Goal: Information Seeking & Learning: Learn about a topic

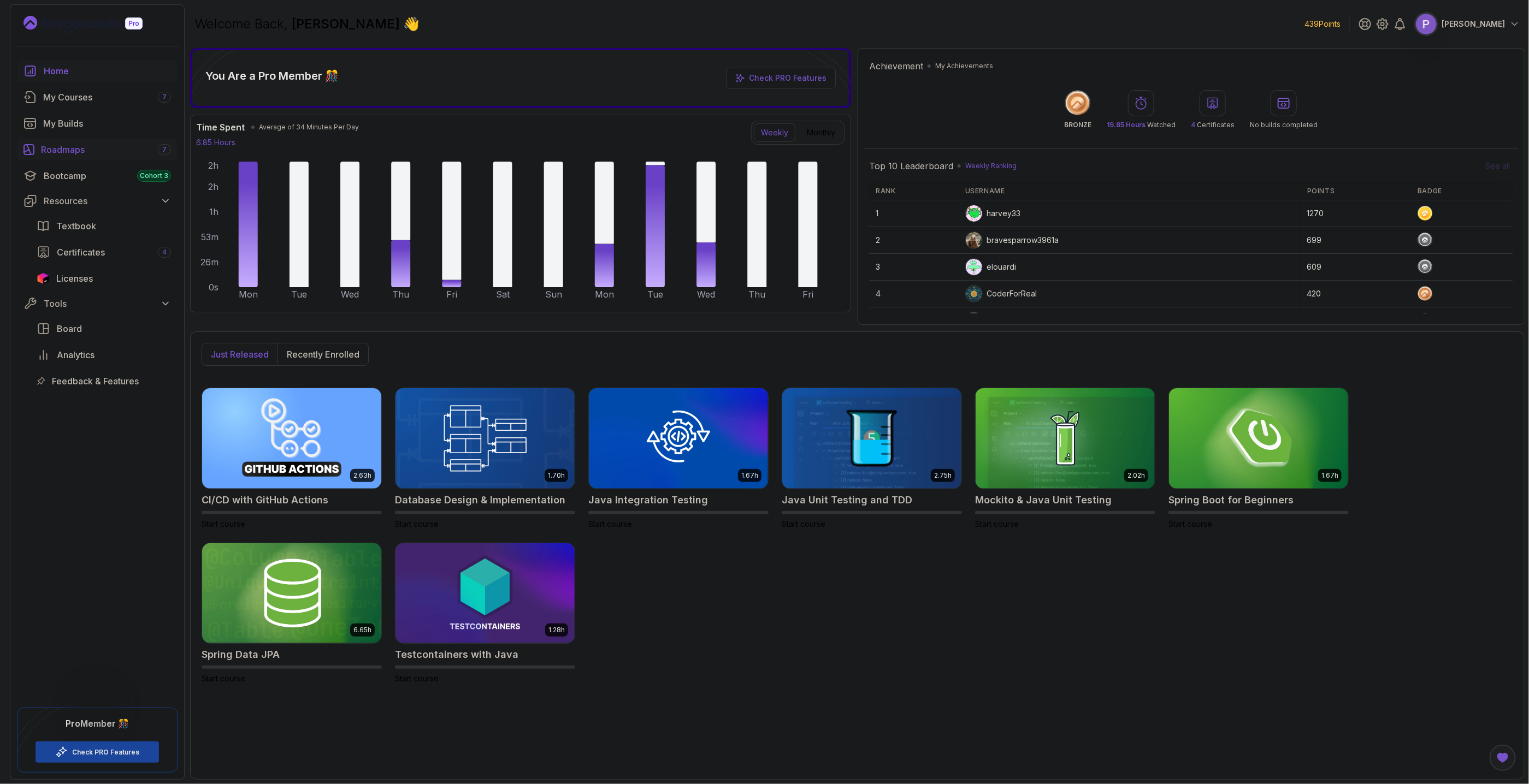
click at [93, 155] on div "Roadmaps 7" at bounding box center [106, 150] width 130 height 13
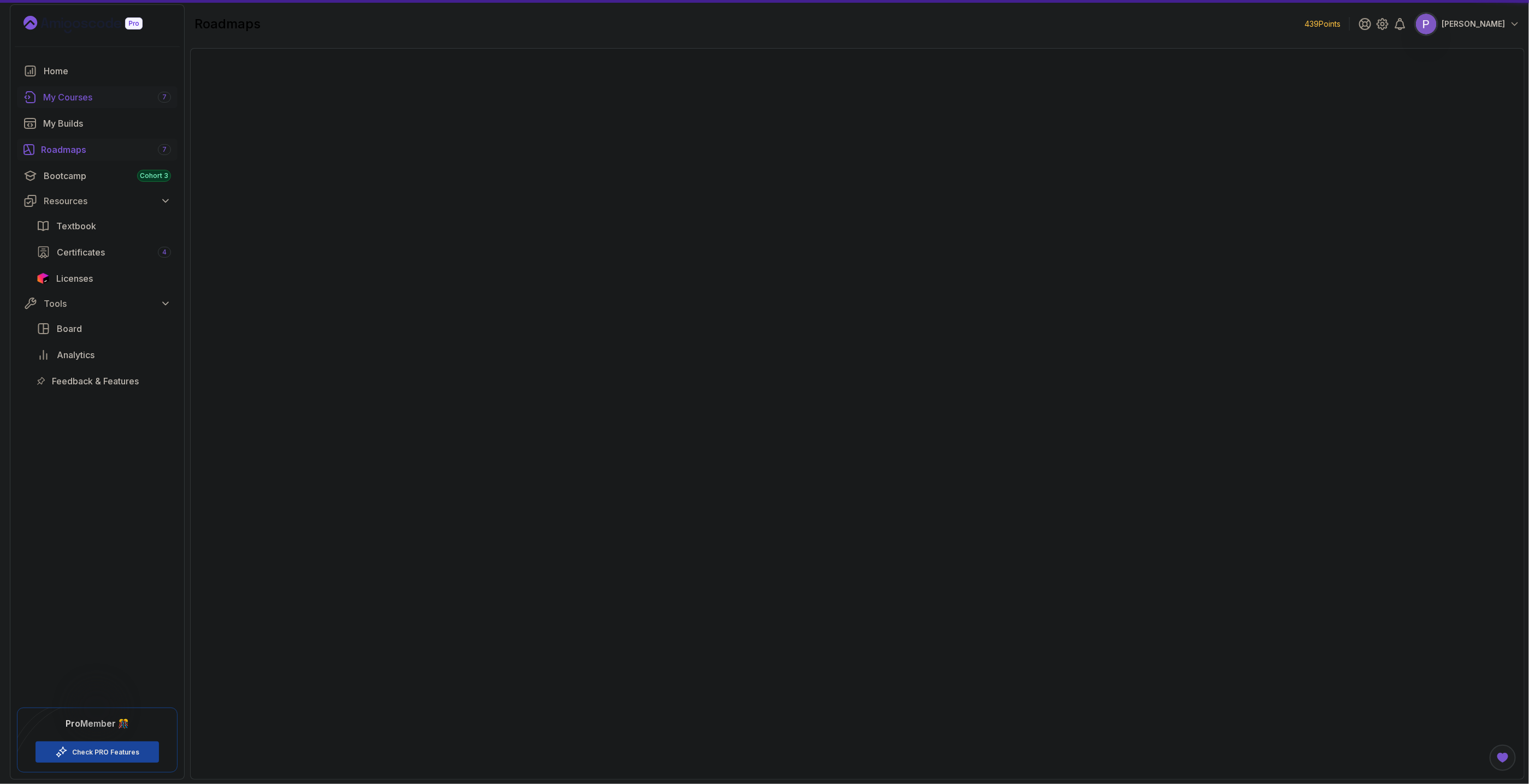
click at [88, 104] on div "My Courses 7" at bounding box center [107, 97] width 127 height 13
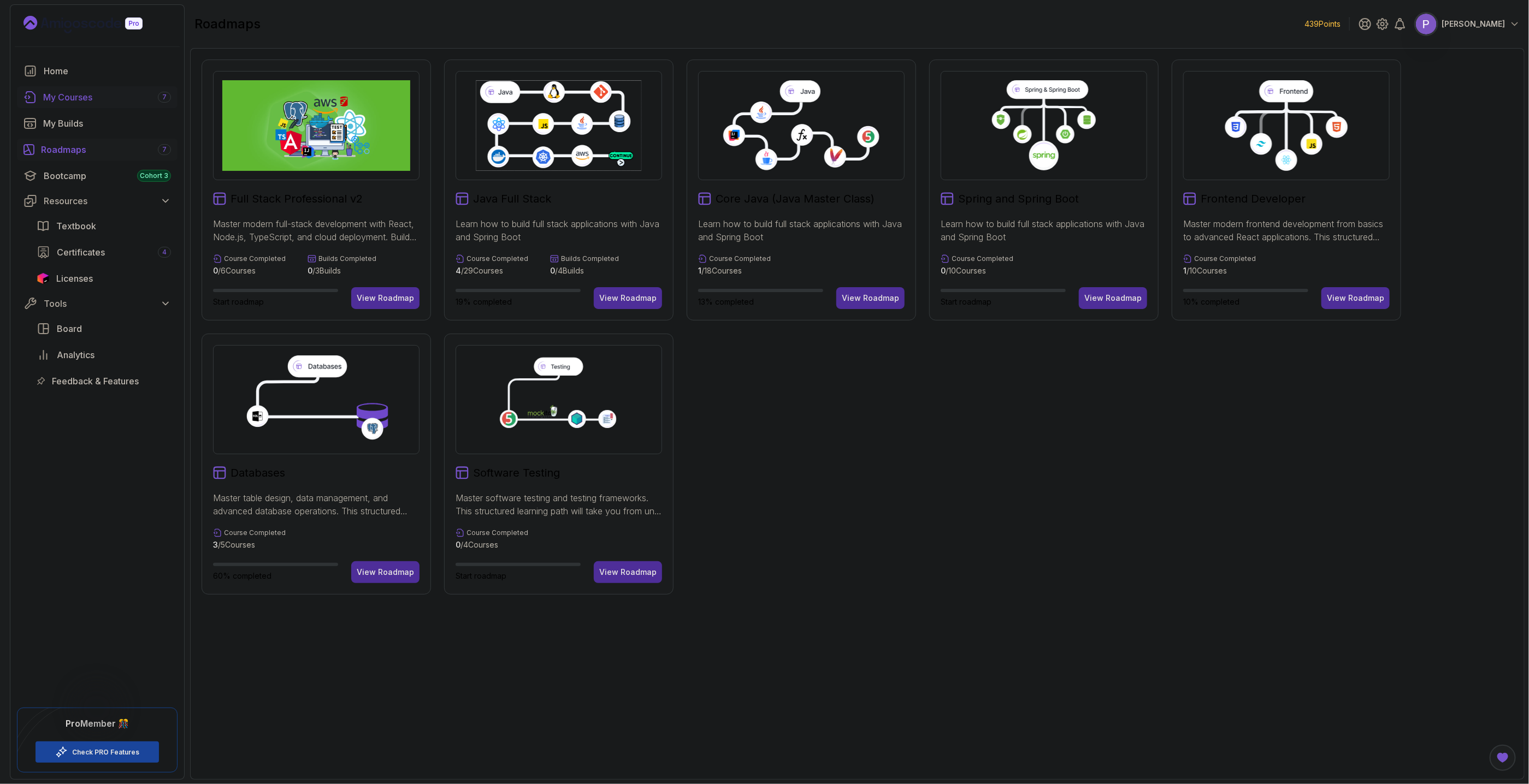
click at [88, 99] on div "My Courses 7" at bounding box center [107, 97] width 127 height 13
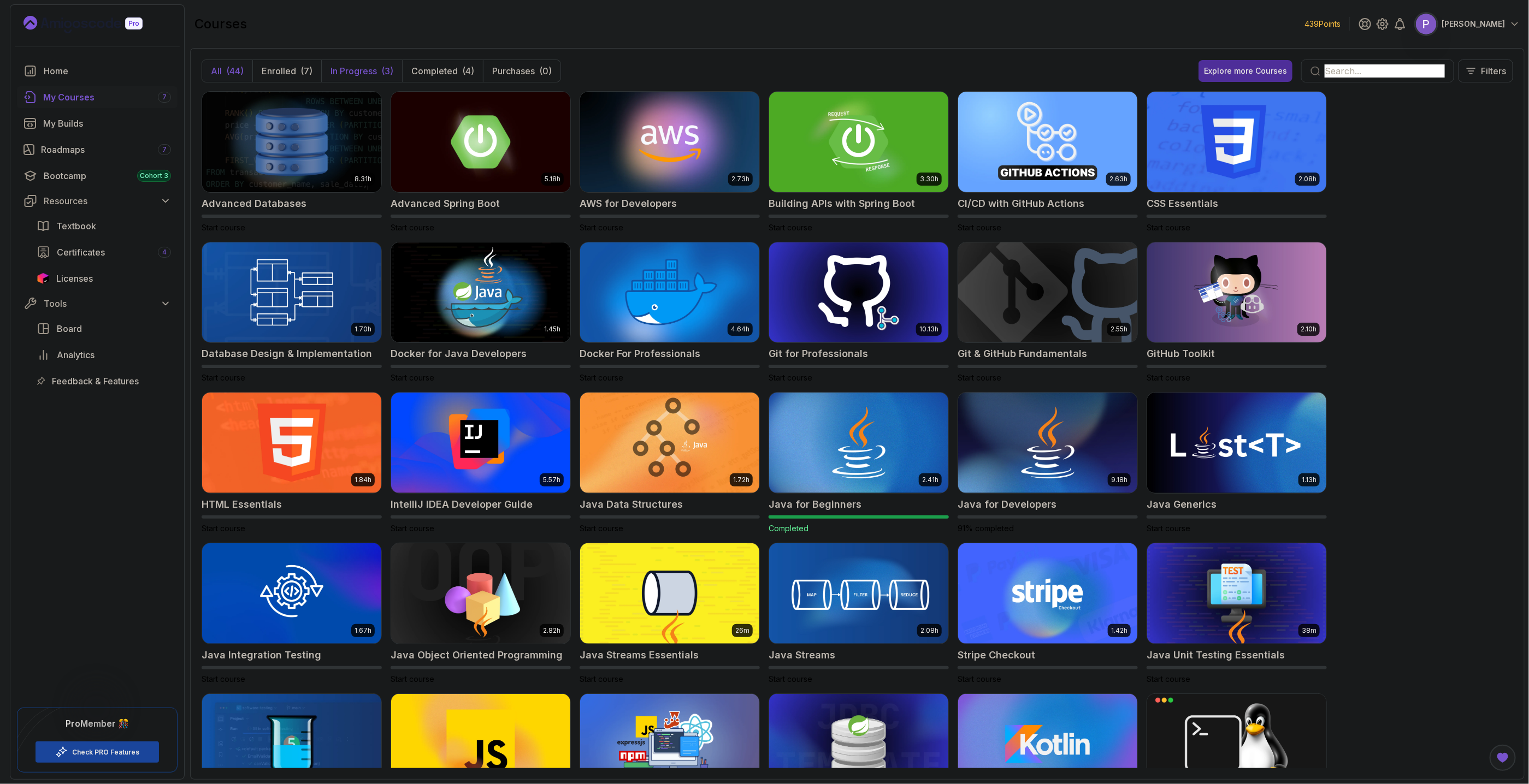
click at [362, 72] on p "In Progress" at bounding box center [354, 71] width 47 height 13
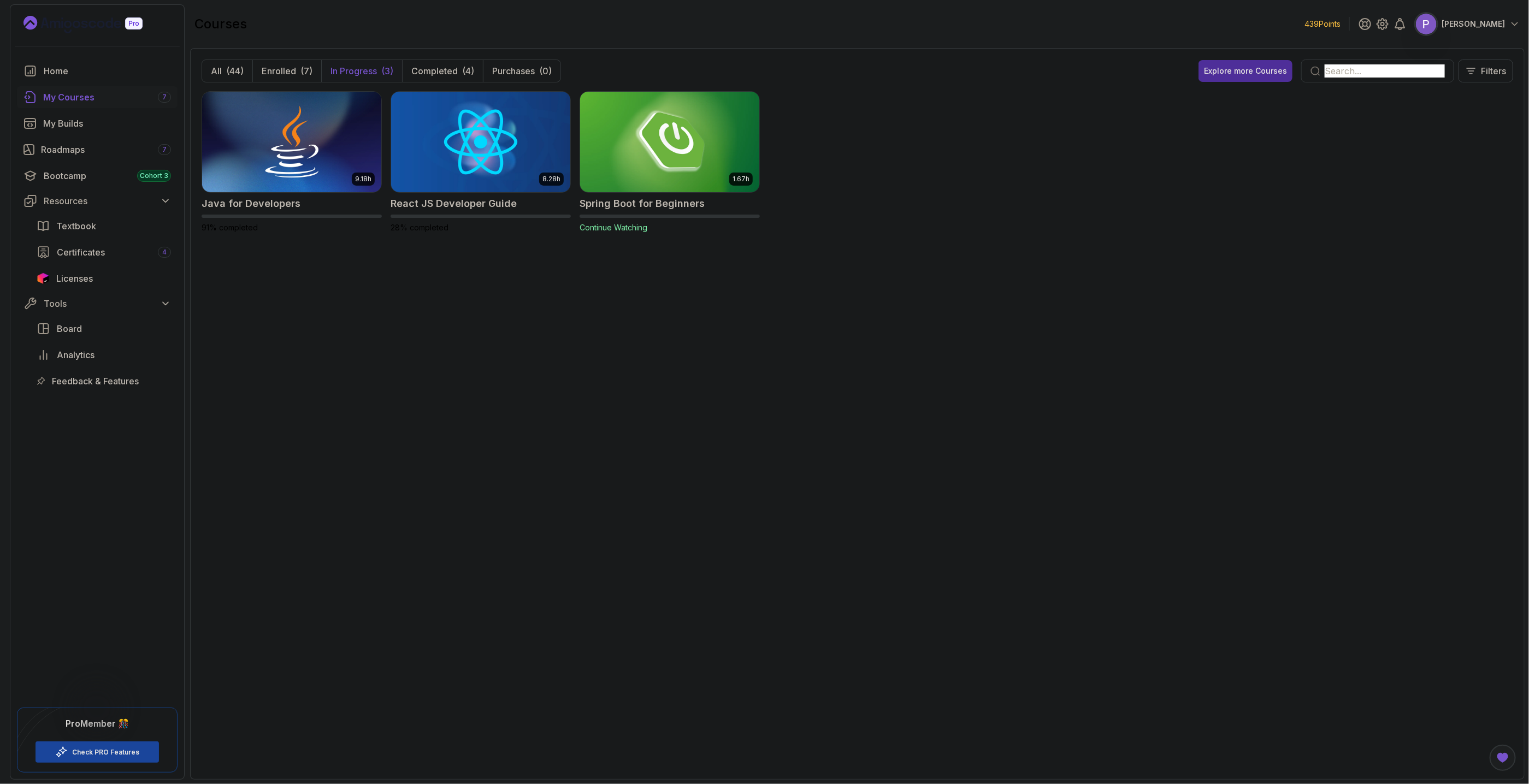
click at [646, 153] on img at bounding box center [669, 141] width 188 height 106
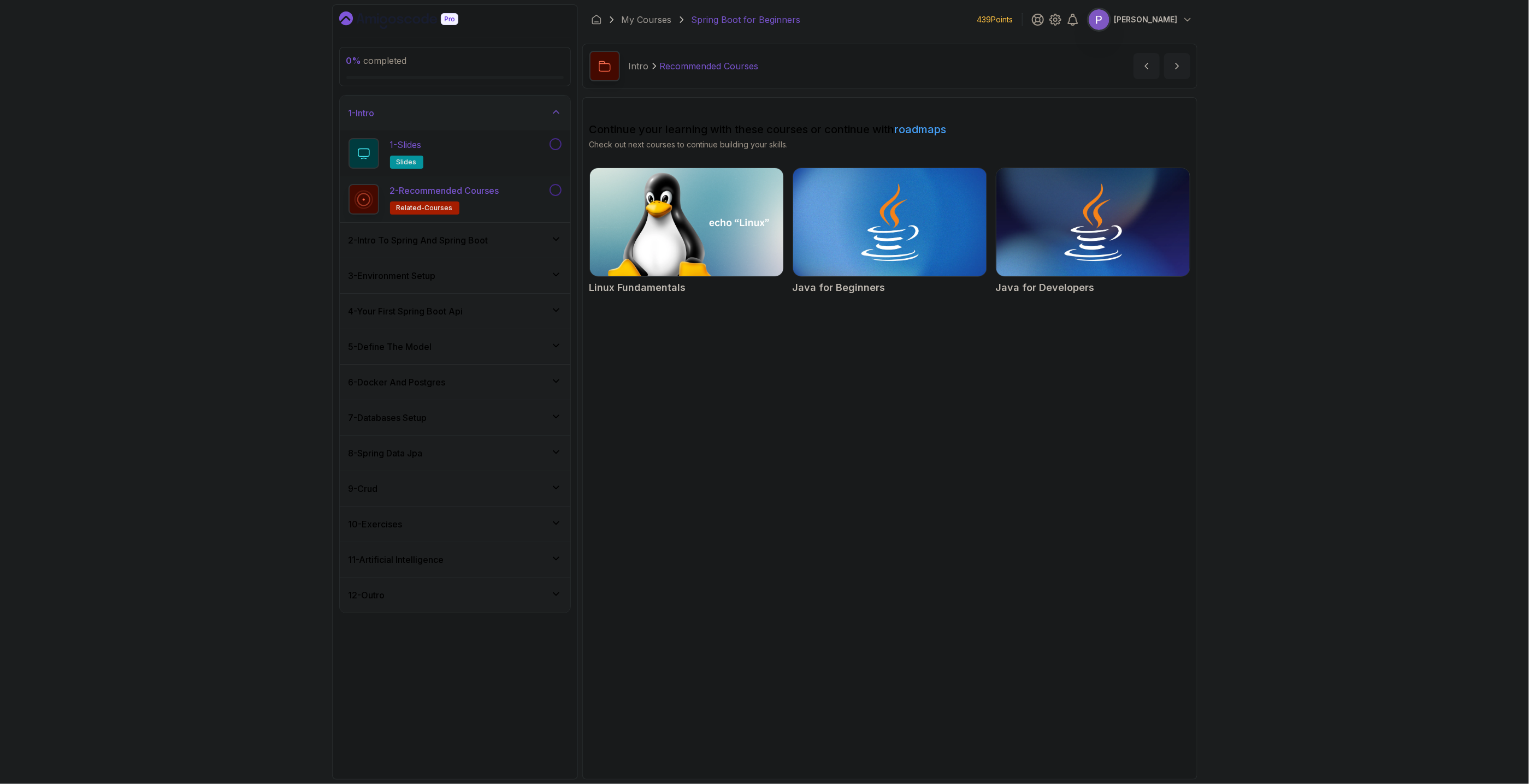
click at [485, 141] on div "1 - Slides slides" at bounding box center [448, 153] width 199 height 31
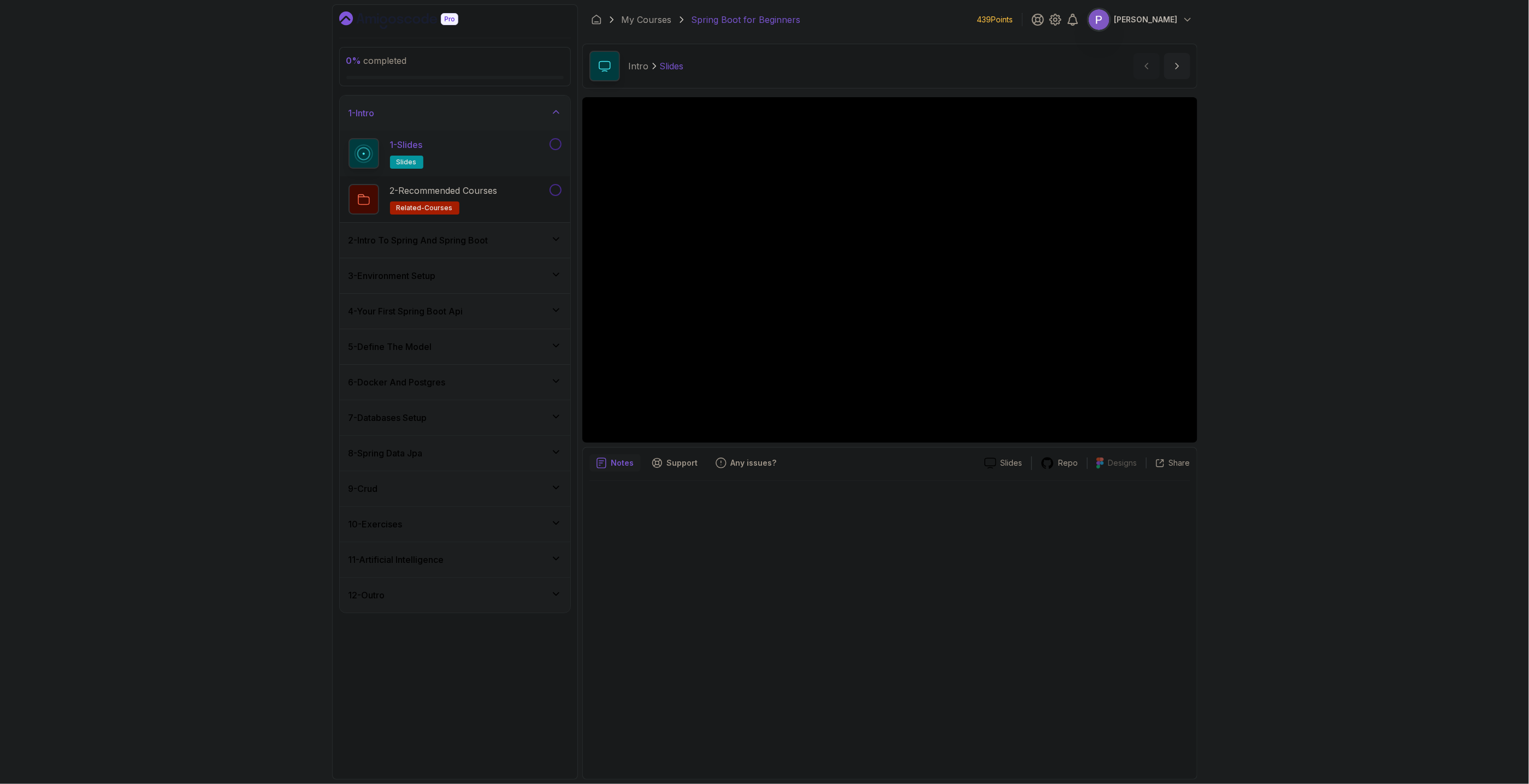
click at [557, 143] on button at bounding box center [555, 143] width 12 height 12
click at [509, 199] on div "2 - Recommended Courses related-courses" at bounding box center [448, 199] width 199 height 31
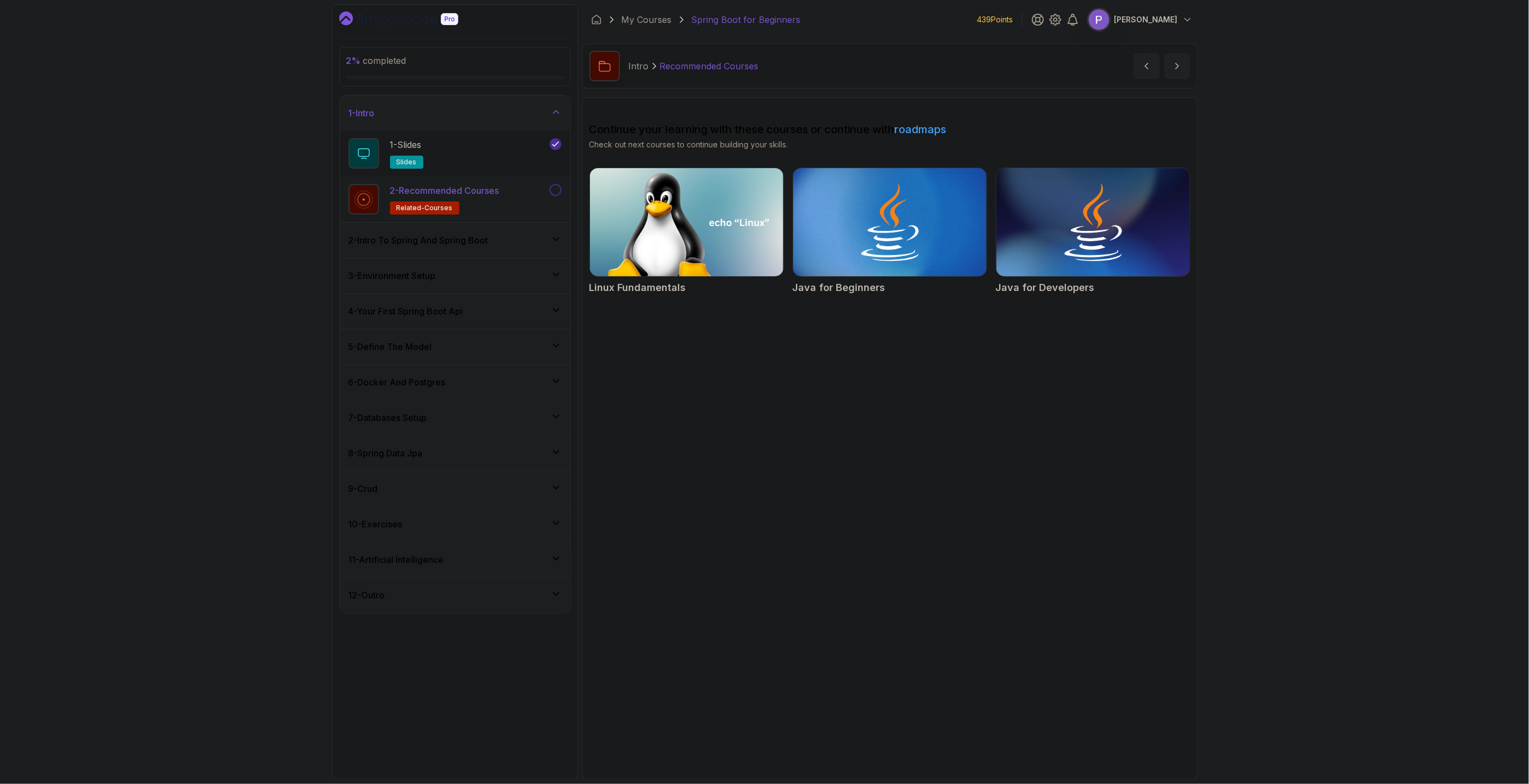
click at [559, 193] on button at bounding box center [555, 189] width 12 height 12
click at [522, 244] on div "2 - Intro To Spring And Spring Boot" at bounding box center [454, 240] width 213 height 13
click at [472, 188] on p "1 - Spring Vs Spring Boot" at bounding box center [439, 182] width 100 height 13
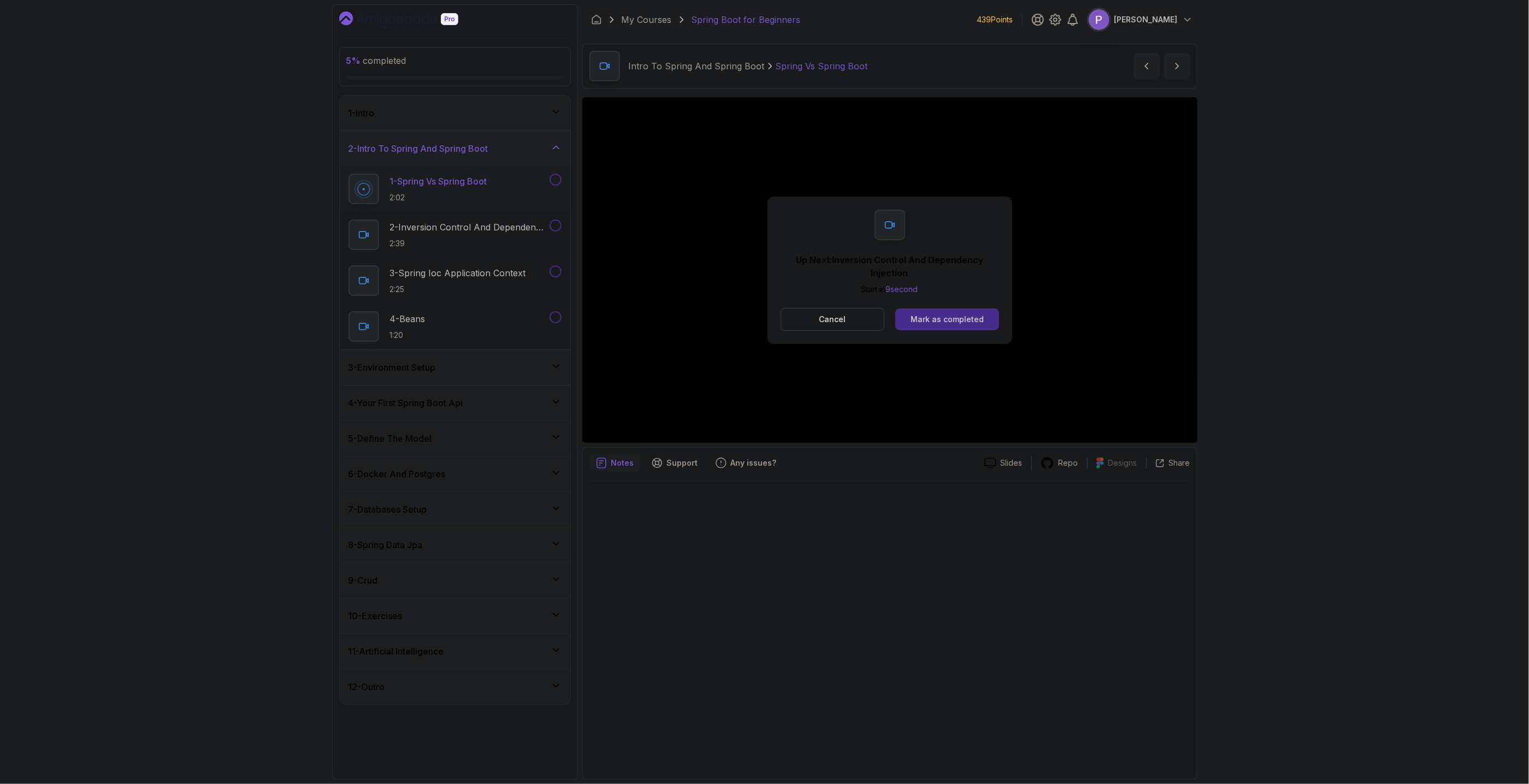
click at [934, 322] on div "Mark as completed" at bounding box center [947, 319] width 73 height 11
click at [935, 308] on div "Mark as completed" at bounding box center [947, 313] width 73 height 11
click at [941, 312] on div "Mark as completed" at bounding box center [947, 313] width 73 height 11
click at [954, 312] on div "Mark as completed" at bounding box center [947, 313] width 73 height 11
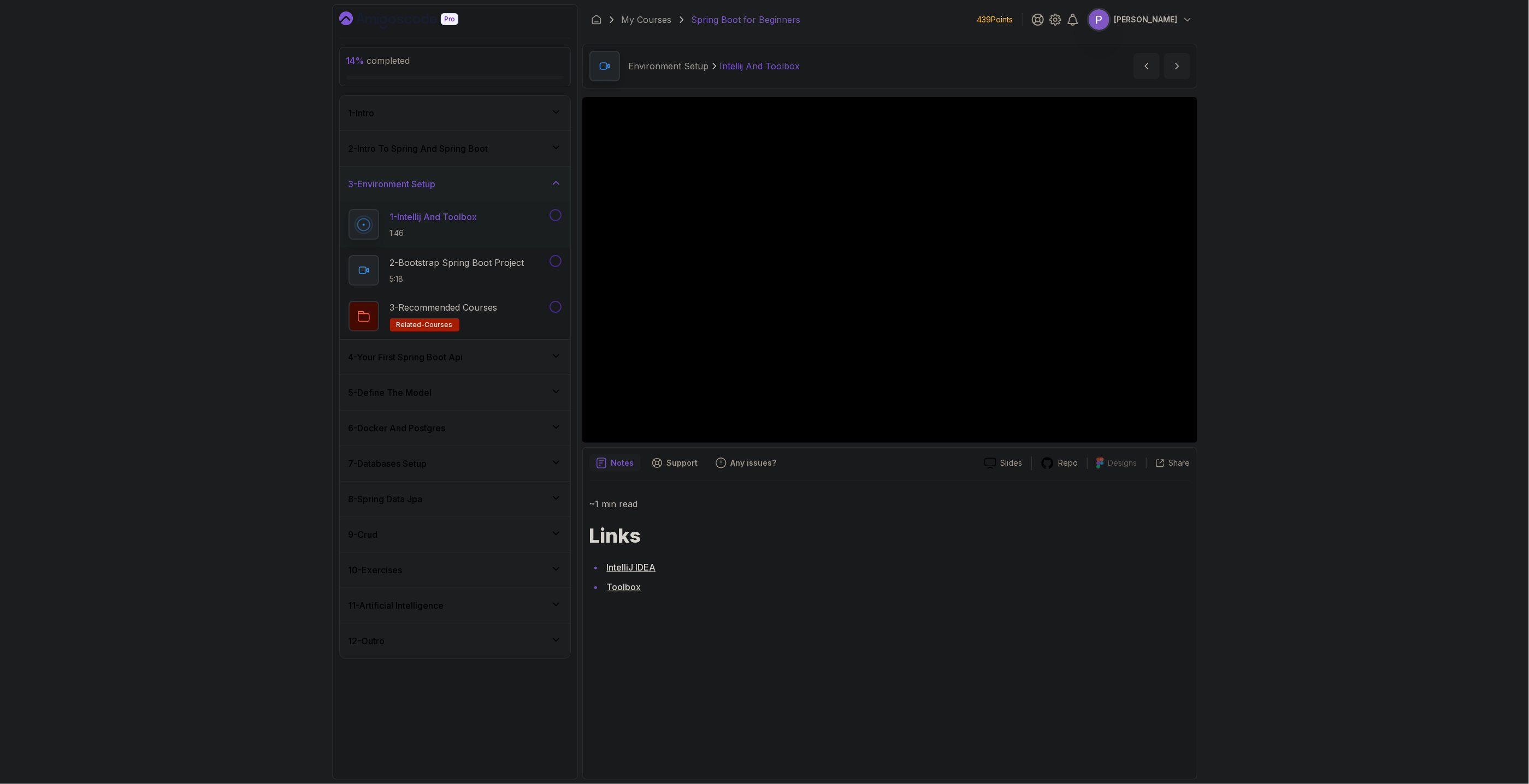
click at [555, 219] on button at bounding box center [555, 214] width 12 height 12
click at [489, 258] on p "2 - Bootstrap Spring Boot Project" at bounding box center [456, 262] width 134 height 13
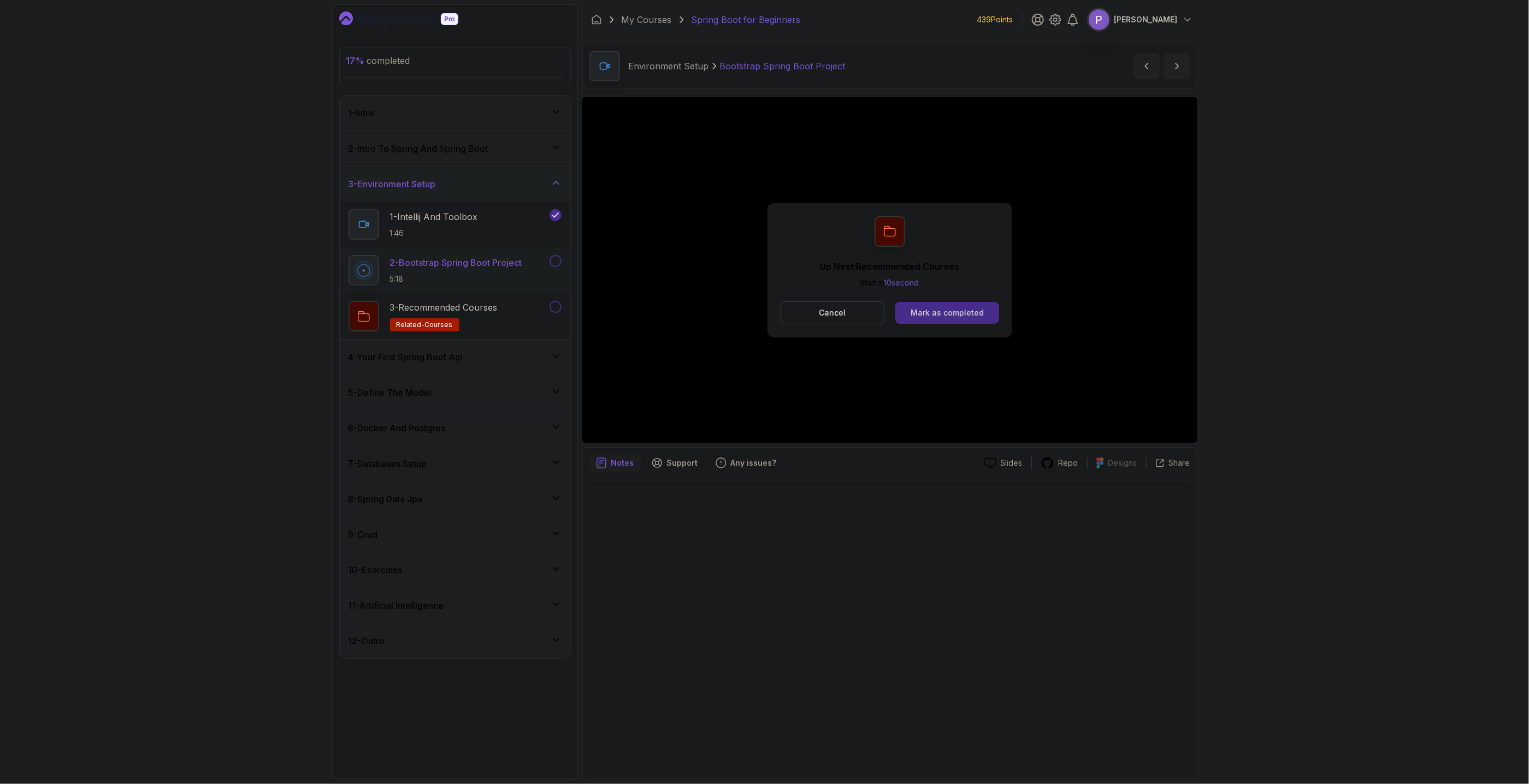
click at [918, 318] on div "Mark as completed" at bounding box center [947, 313] width 73 height 11
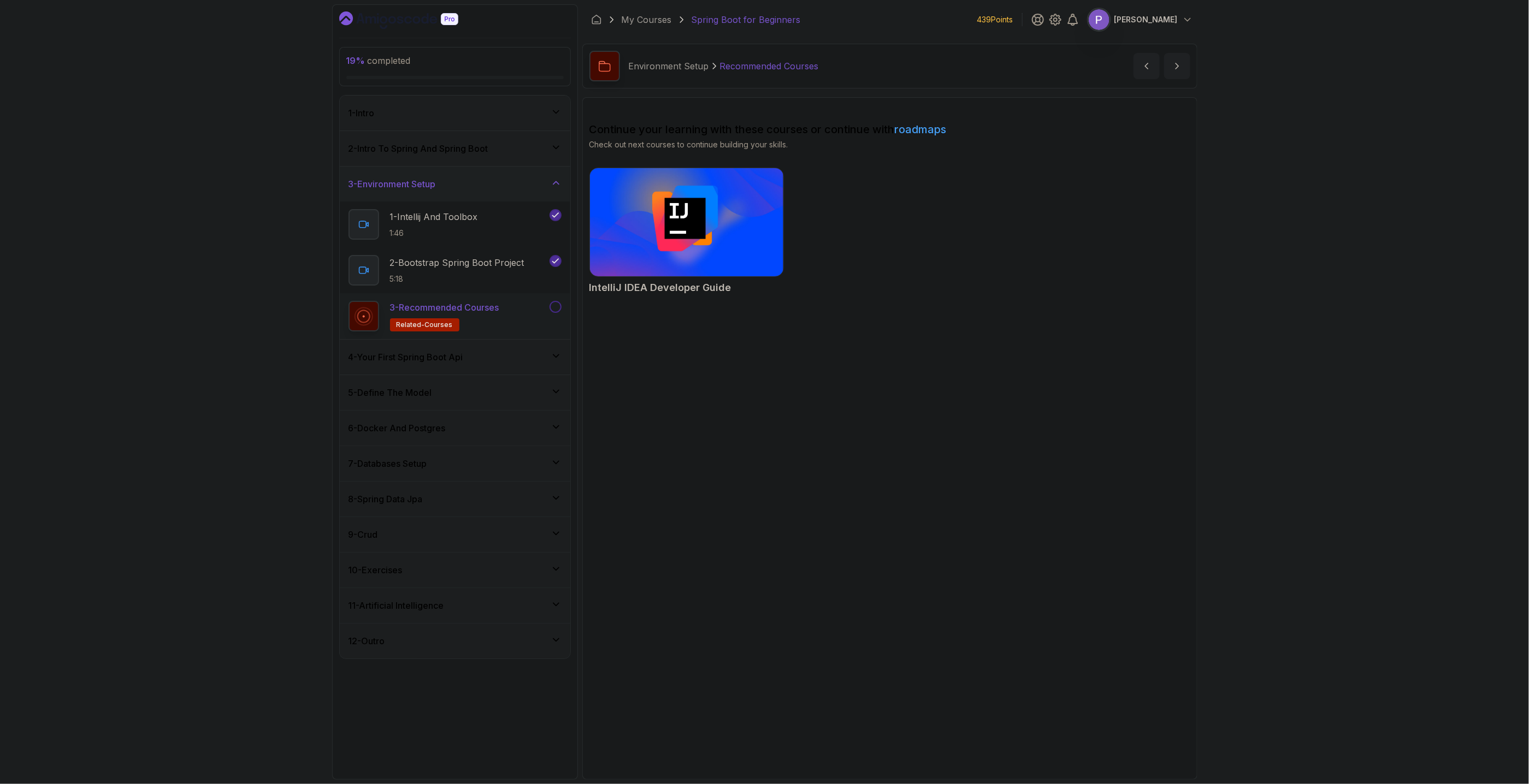
click at [559, 308] on button at bounding box center [555, 306] width 12 height 12
click at [486, 359] on div "4 - Your First Spring Boot Api" at bounding box center [454, 357] width 213 height 13
click at [497, 255] on div "1 - Your First API 5:34" at bounding box center [448, 259] width 199 height 31
